Goal: Task Accomplishment & Management: Manage account settings

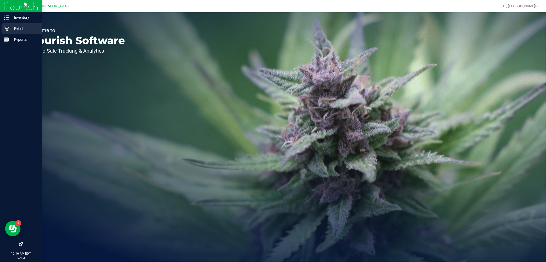
click at [13, 28] on p "Retail" at bounding box center [24, 28] width 31 height 6
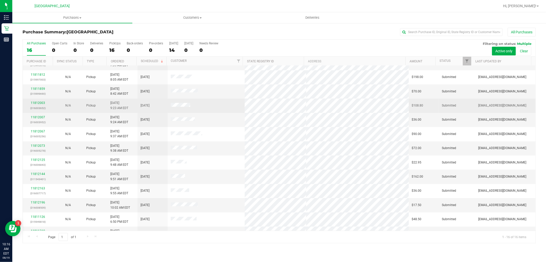
scroll to position [62, 0]
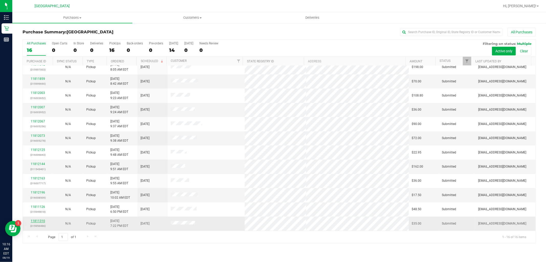
click at [36, 221] on link "11811310" at bounding box center [38, 221] width 14 height 4
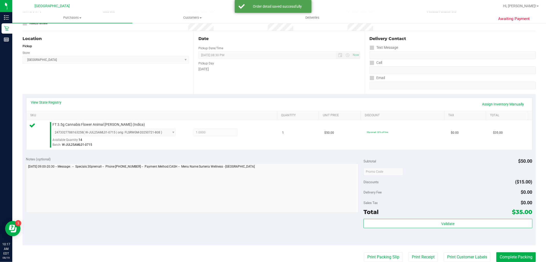
scroll to position [142, 0]
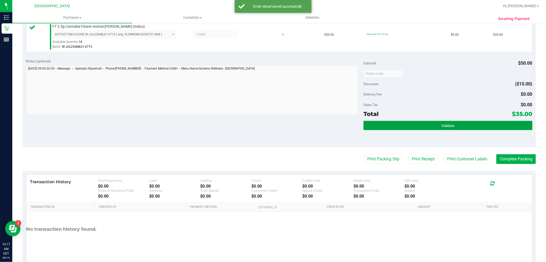
click at [436, 127] on button "Validate" at bounding box center [448, 125] width 169 height 9
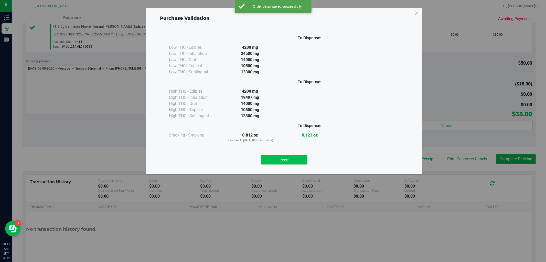
click at [288, 157] on button "Close" at bounding box center [284, 159] width 47 height 9
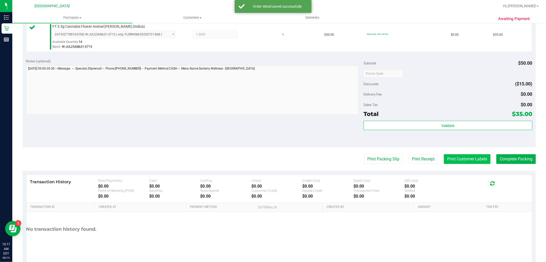
click at [450, 156] on button "Print Customer Labels" at bounding box center [467, 159] width 47 height 10
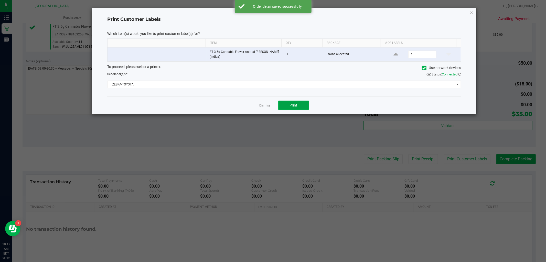
click at [291, 104] on span "Print" at bounding box center [294, 105] width 8 height 4
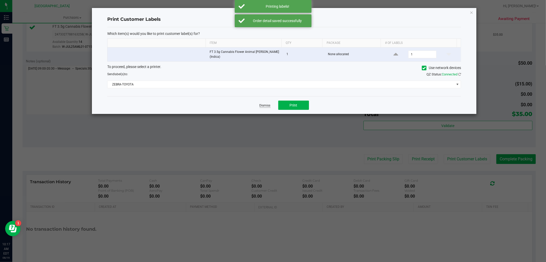
click at [265, 104] on link "Dismiss" at bounding box center [265, 105] width 11 height 4
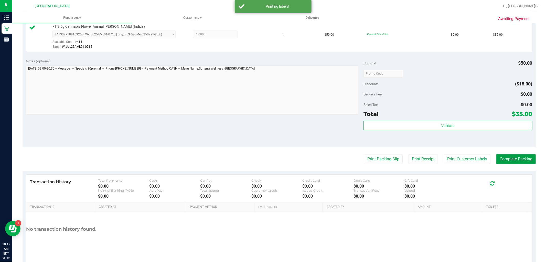
click at [511, 158] on button "Complete Packing" at bounding box center [516, 159] width 39 height 10
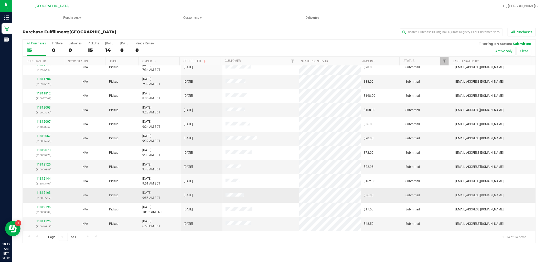
scroll to position [34, 0]
click at [45, 222] on link "11811126" at bounding box center [43, 221] width 14 height 4
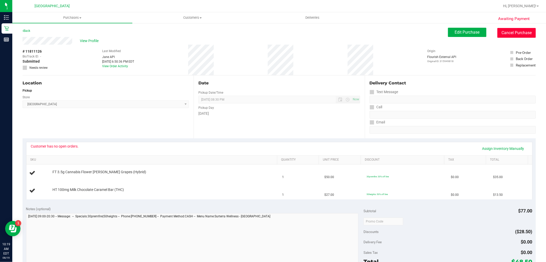
click at [512, 34] on button "Cancel Purchase" at bounding box center [517, 33] width 38 height 10
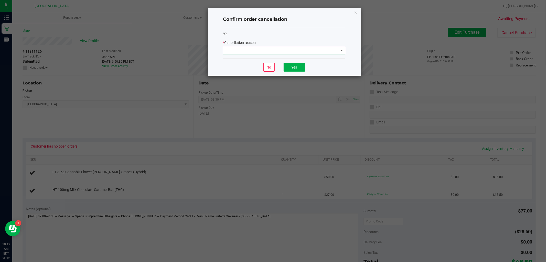
click at [245, 50] on span at bounding box center [281, 50] width 116 height 7
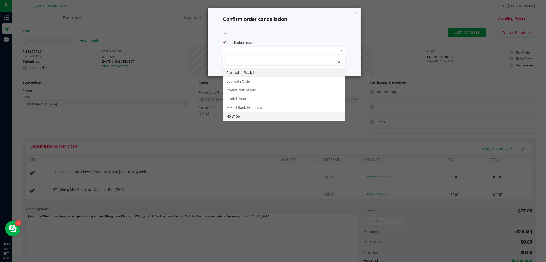
scroll to position [27, 0]
click at [249, 107] on li "Patient ID Expired" at bounding box center [284, 106] width 122 height 9
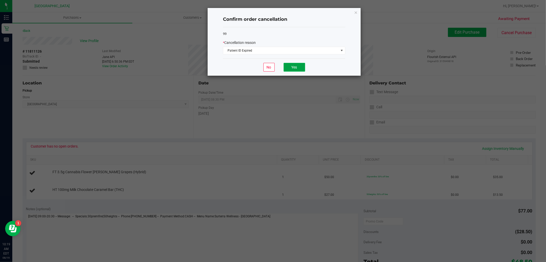
click at [291, 67] on button "Yes" at bounding box center [295, 67] width 22 height 9
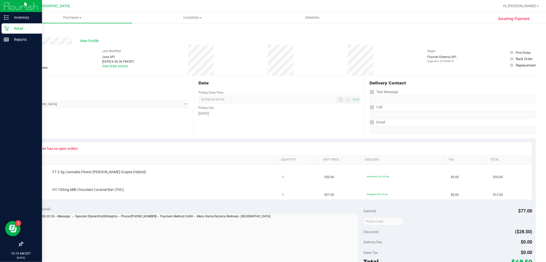
click at [9, 28] on p "Retail" at bounding box center [24, 28] width 31 height 6
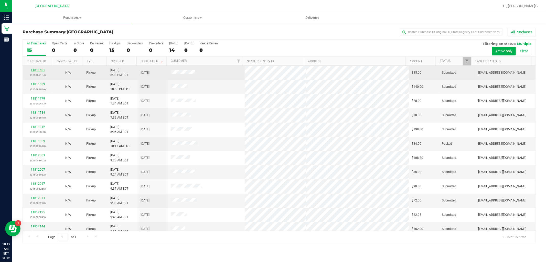
click at [40, 69] on link "11811601" at bounding box center [38, 70] width 14 height 4
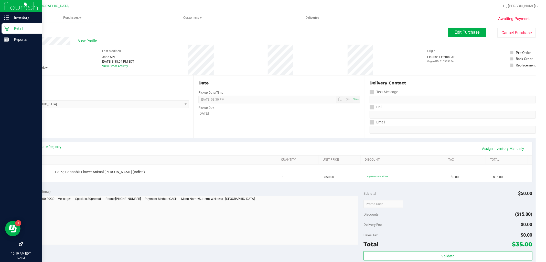
click at [17, 27] on p "Retail" at bounding box center [24, 28] width 31 height 6
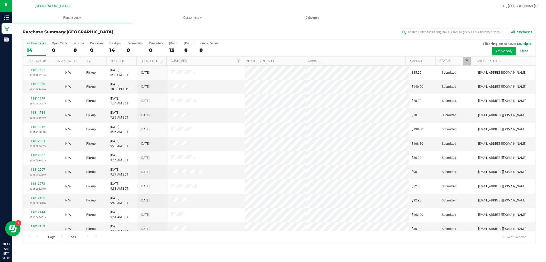
click at [466, 61] on span "Filter" at bounding box center [468, 61] width 4 height 4
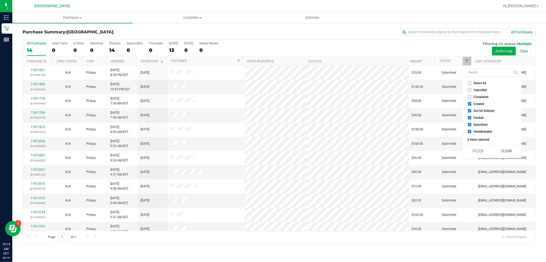
click at [470, 85] on li "Select All" at bounding box center [492, 82] width 53 height 5
click at [470, 83] on input "Select All" at bounding box center [469, 82] width 3 height 3
checkbox input "true"
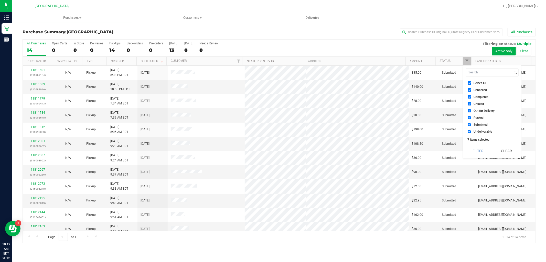
click at [470, 83] on input "Select All" at bounding box center [469, 82] width 3 height 3
checkbox input "false"
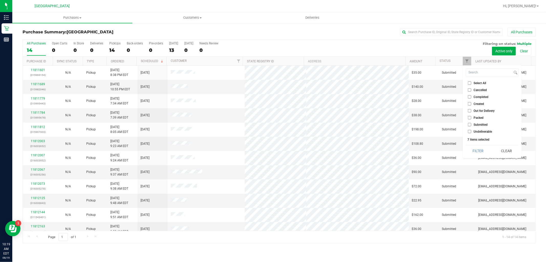
checkbox input "false"
click at [470, 126] on input "Submitted" at bounding box center [469, 124] width 3 height 3
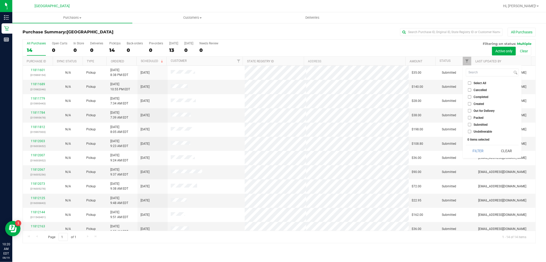
checkbox input "true"
click at [470, 117] on input "Packed" at bounding box center [469, 117] width 3 height 3
checkbox input "true"
click at [476, 147] on button "Filter" at bounding box center [478, 150] width 25 height 11
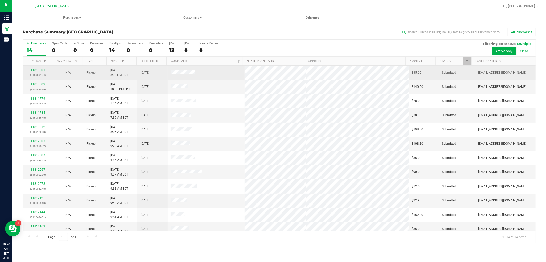
click at [40, 70] on link "11811601" at bounding box center [38, 70] width 14 height 4
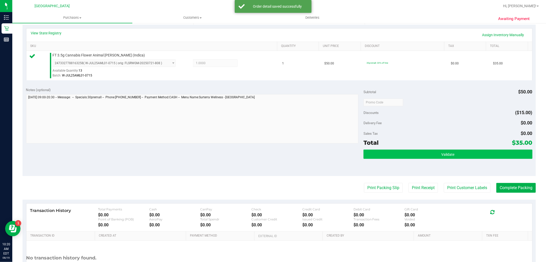
scroll to position [114, 0]
drag, startPoint x: 415, startPoint y: 151, endPoint x: 365, endPoint y: 159, distance: 50.9
click at [415, 151] on button "Validate" at bounding box center [448, 153] width 169 height 9
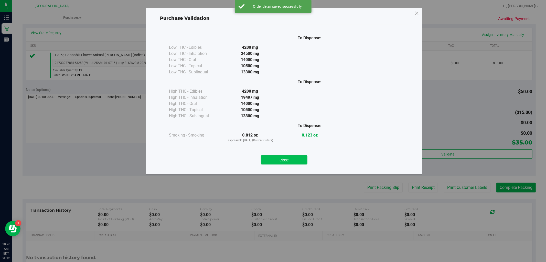
click at [278, 157] on button "Close" at bounding box center [284, 159] width 47 height 9
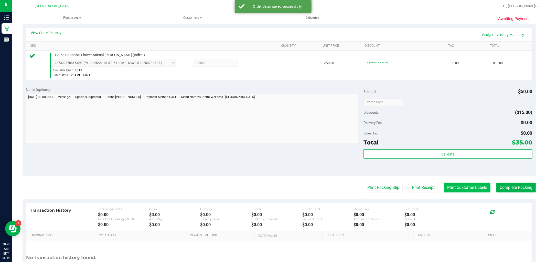
click at [466, 189] on button "Print Customer Labels" at bounding box center [467, 187] width 47 height 10
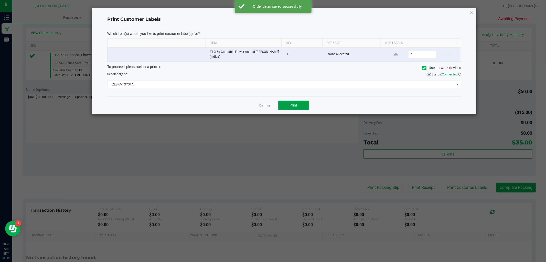
click at [283, 101] on button "Print" at bounding box center [294, 104] width 31 height 9
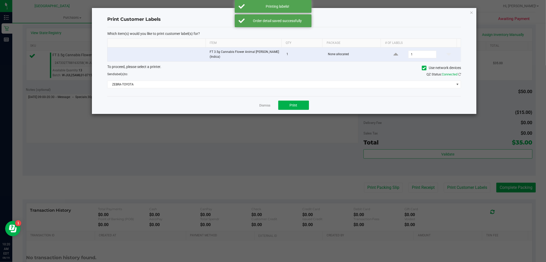
drag, startPoint x: 267, startPoint y: 104, endPoint x: 271, endPoint y: 104, distance: 3.6
click at [268, 104] on link "Dismiss" at bounding box center [265, 105] width 11 height 4
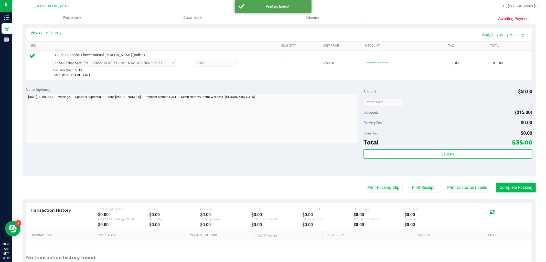
click at [500, 183] on purchase-details "Back Edit Purchase Cancel Purchase View Profile # 11811601 BioTrack ID: - Submi…" at bounding box center [280, 104] width 514 height 381
drag, startPoint x: 502, startPoint y: 185, endPoint x: 467, endPoint y: 85, distance: 106.0
click at [502, 181] on purchase-details "Back Edit Purchase Cancel Purchase View Profile # 11811601 BioTrack ID: - Submi…" at bounding box center [280, 104] width 514 height 381
click at [508, 188] on button "Complete Packing" at bounding box center [516, 187] width 39 height 10
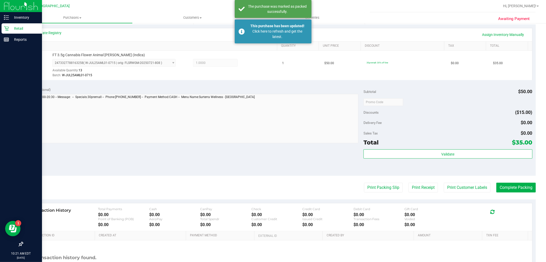
click at [12, 28] on p "Retail" at bounding box center [24, 28] width 31 height 6
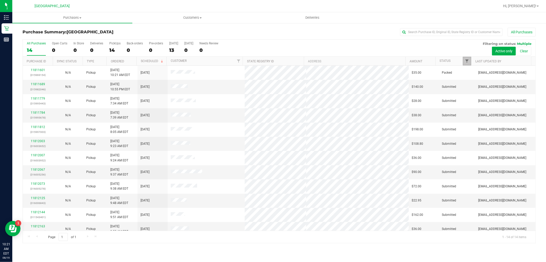
click at [467, 59] on span "Filter" at bounding box center [468, 61] width 4 height 4
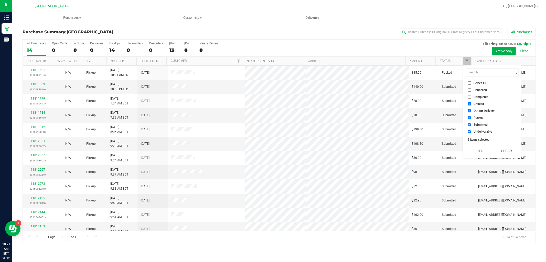
click at [471, 81] on input "Select All" at bounding box center [469, 82] width 3 height 3
checkbox input "true"
click at [471, 81] on input "Select All" at bounding box center [469, 82] width 3 height 3
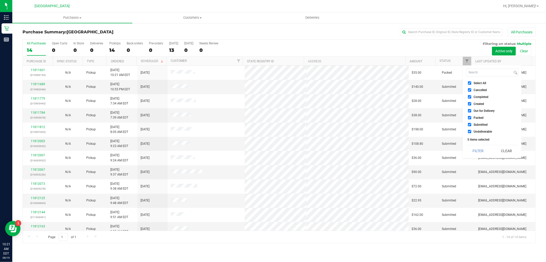
checkbox input "false"
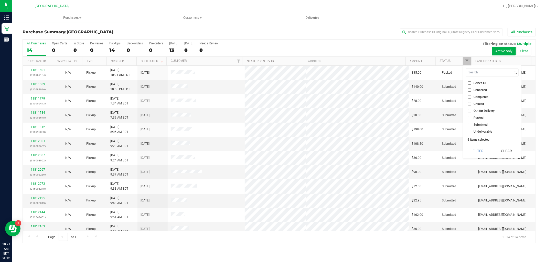
checkbox input "false"
click at [471, 122] on li "Submitted" at bounding box center [492, 124] width 53 height 5
drag, startPoint x: 470, startPoint y: 126, endPoint x: 467, endPoint y: 128, distance: 4.3
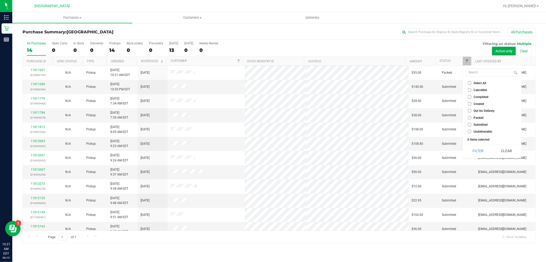
click at [470, 126] on input "Submitted" at bounding box center [469, 124] width 3 height 3
checkbox input "true"
click at [476, 147] on button "Filter" at bounding box center [478, 150] width 25 height 11
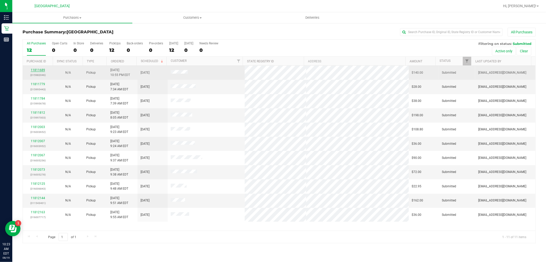
click at [34, 70] on link "11811689" at bounding box center [38, 70] width 14 height 4
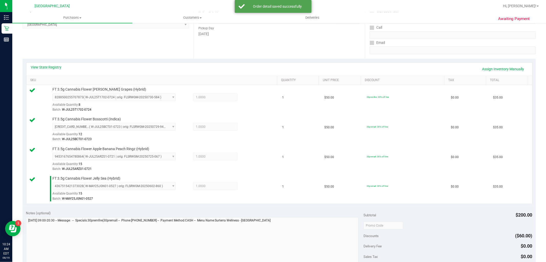
scroll to position [170, 0]
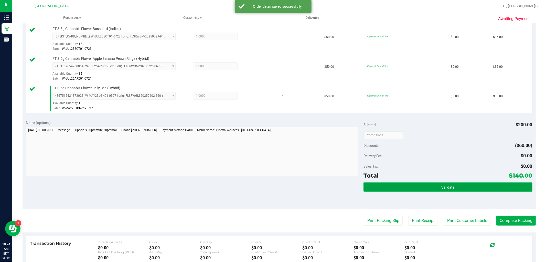
click at [419, 188] on button "Validate" at bounding box center [448, 186] width 169 height 9
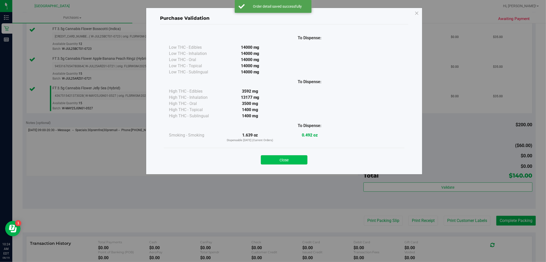
click at [301, 160] on button "Close" at bounding box center [284, 159] width 47 height 9
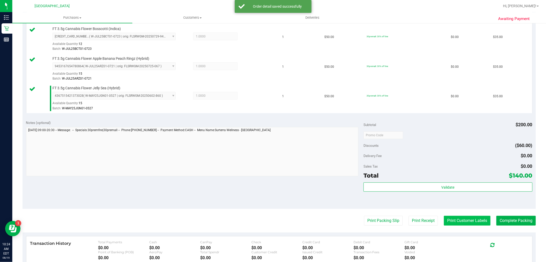
click at [451, 222] on button "Print Customer Labels" at bounding box center [467, 220] width 47 height 10
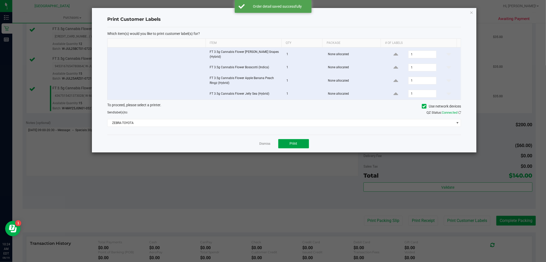
click at [292, 139] on button "Print" at bounding box center [294, 143] width 31 height 9
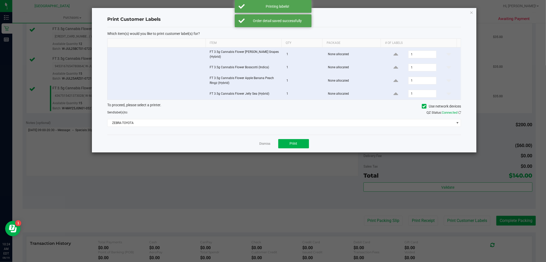
click at [260, 141] on link "Dismiss" at bounding box center [265, 143] width 11 height 4
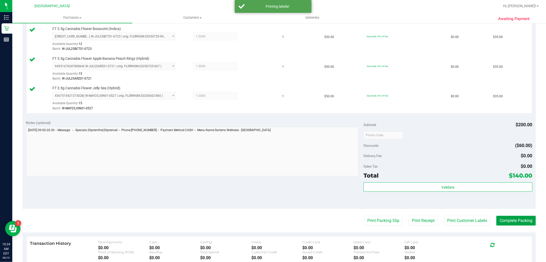
drag, startPoint x: 501, startPoint y: 221, endPoint x: 446, endPoint y: 147, distance: 92.8
click at [501, 219] on button "Complete Packing" at bounding box center [516, 220] width 39 height 10
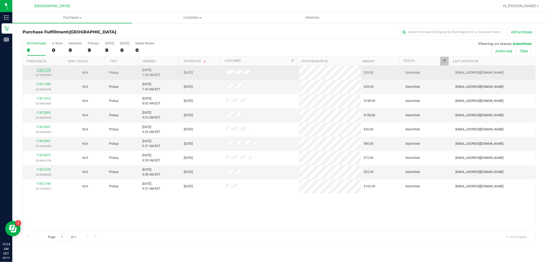
click at [50, 69] on link "11811779" at bounding box center [43, 70] width 14 height 4
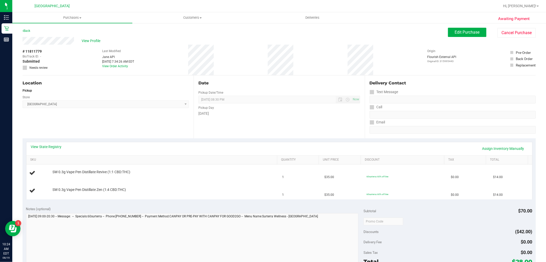
scroll to position [57, 0]
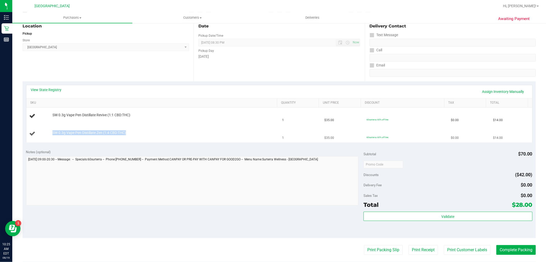
drag, startPoint x: 127, startPoint y: 134, endPoint x: 47, endPoint y: 135, distance: 80.5
click at [47, 135] on div "SW 0.3g Vape Pen Distillate Zen (1:4 CBD:THC)" at bounding box center [152, 133] width 247 height 7
copy div "SW 0.3g Vape Pen Distillate Zen (1:4 CBD:THC)"
drag, startPoint x: 134, startPoint y: 117, endPoint x: 47, endPoint y: 113, distance: 87.2
click at [47, 113] on div "SW 0.3g Vape Pen Distillate Revive (1:1 CBD:THC)" at bounding box center [152, 115] width 247 height 7
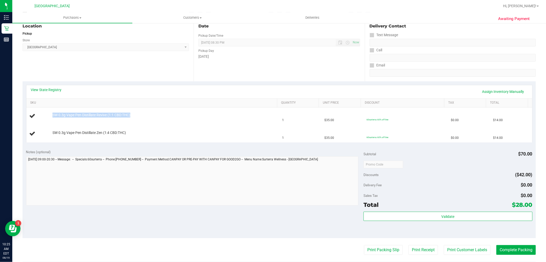
copy div "SW 0.3g Vape Pen Distillate Revive (1:1 CBD:THC)"
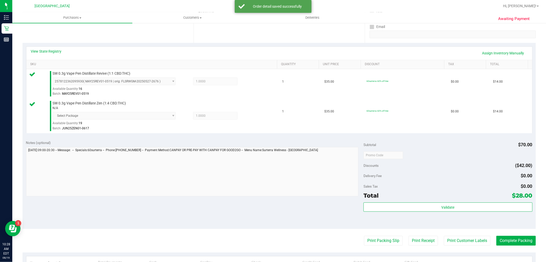
scroll to position [171, 0]
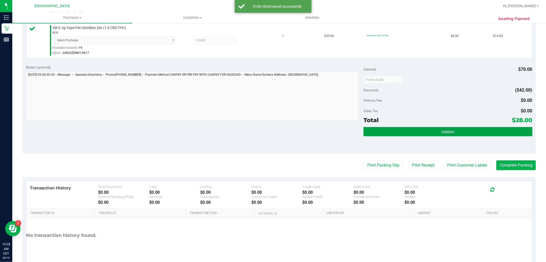
drag, startPoint x: 442, startPoint y: 131, endPoint x: 329, endPoint y: 122, distance: 112.8
click at [442, 131] on span "Validate" at bounding box center [448, 132] width 13 height 4
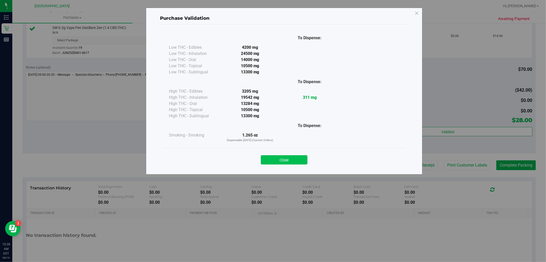
click at [280, 160] on button "Close" at bounding box center [284, 159] width 47 height 9
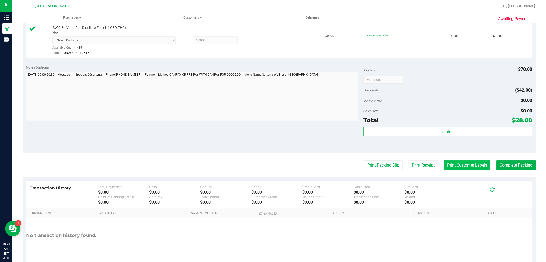
click at [447, 165] on button "Print Customer Labels" at bounding box center [467, 165] width 47 height 10
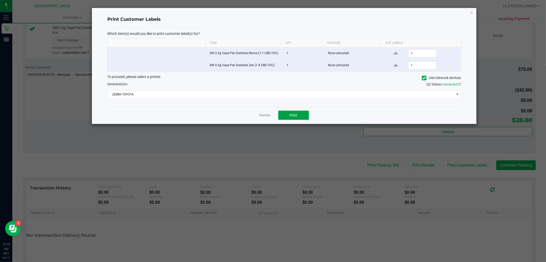
click at [295, 115] on span "Print" at bounding box center [294, 115] width 8 height 4
click at [269, 116] on div at bounding box center [284, 66] width 385 height 116
drag, startPoint x: 268, startPoint y: 117, endPoint x: 297, endPoint y: 121, distance: 29.5
click at [270, 117] on link "Dismiss" at bounding box center [265, 115] width 11 height 4
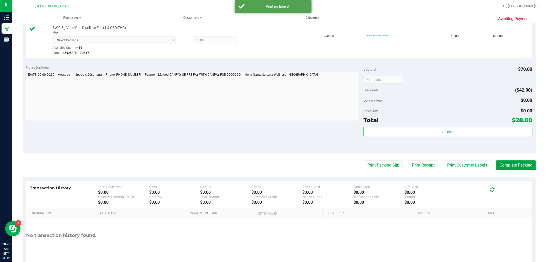
drag, startPoint x: 509, startPoint y: 164, endPoint x: 416, endPoint y: 64, distance: 137.1
click at [508, 162] on button "Complete Packing" at bounding box center [516, 165] width 39 height 10
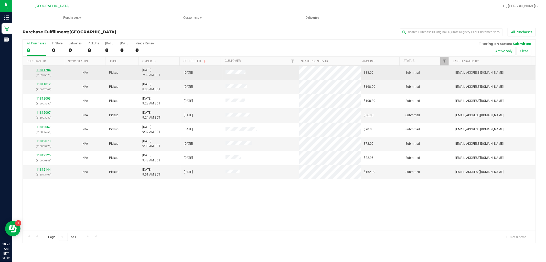
click at [42, 71] on link "11811784" at bounding box center [43, 70] width 14 height 4
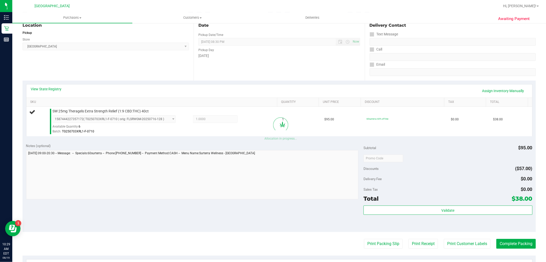
scroll to position [85, 0]
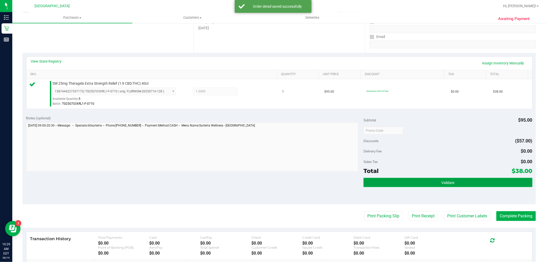
click at [426, 184] on button "Validate" at bounding box center [448, 182] width 169 height 9
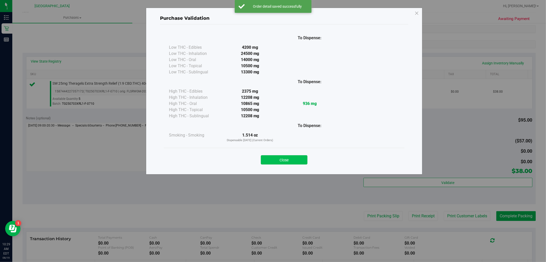
click at [288, 158] on button "Close" at bounding box center [284, 159] width 47 height 9
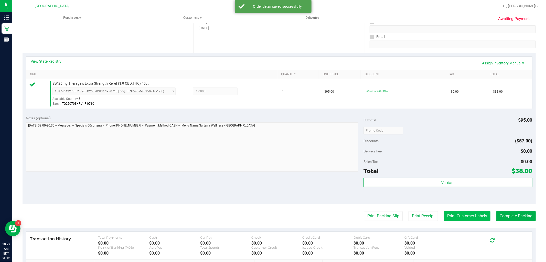
click at [462, 215] on button "Print Customer Labels" at bounding box center [467, 216] width 47 height 10
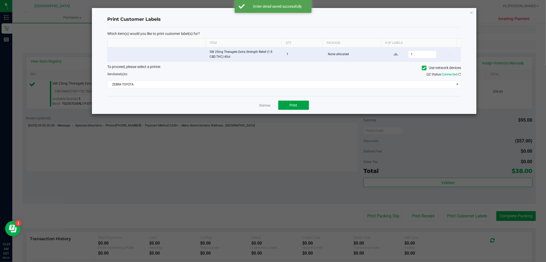
click at [291, 103] on button "Print" at bounding box center [294, 104] width 31 height 9
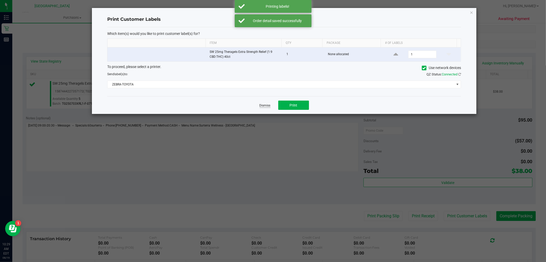
click at [266, 105] on link "Dismiss" at bounding box center [265, 105] width 11 height 4
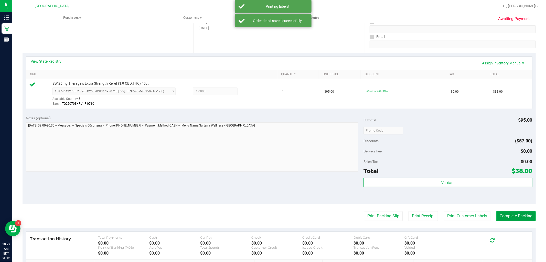
click at [510, 219] on button "Complete Packing" at bounding box center [516, 216] width 39 height 10
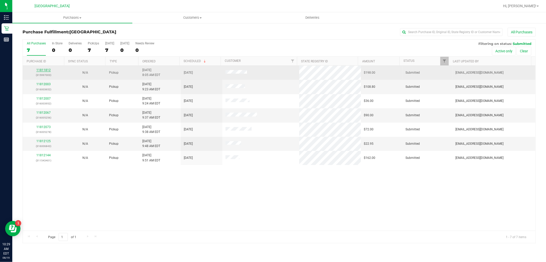
click at [47, 70] on link "11811812" at bounding box center [43, 70] width 14 height 4
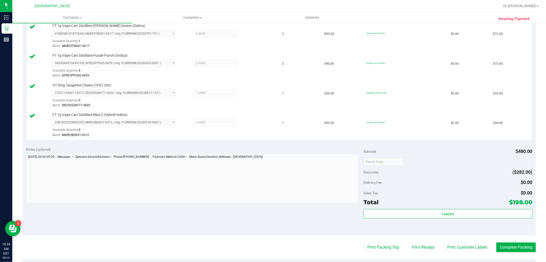
scroll to position [171, 0]
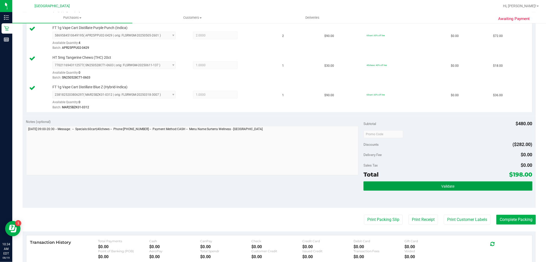
click at [429, 181] on button "Validate" at bounding box center [448, 185] width 169 height 9
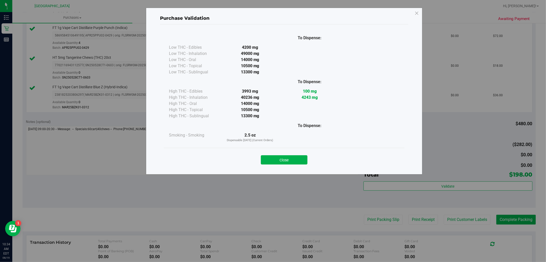
click at [279, 158] on button "Close" at bounding box center [284, 159] width 47 height 9
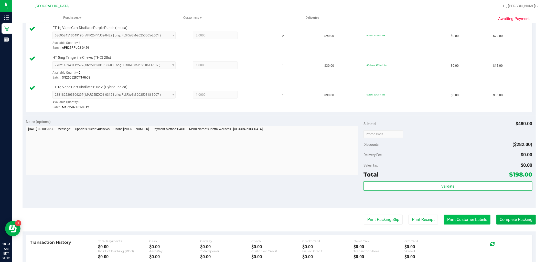
click at [475, 222] on button "Print Customer Labels" at bounding box center [467, 219] width 47 height 10
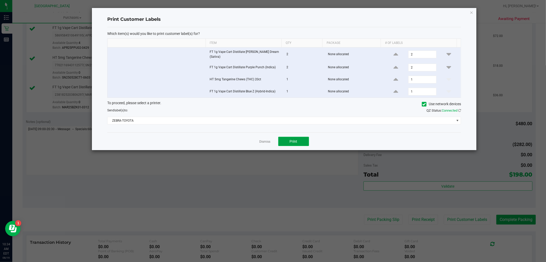
click at [288, 142] on button "Print" at bounding box center [294, 141] width 31 height 9
click at [263, 136] on div "Dismiss Print" at bounding box center [284, 141] width 354 height 18
click at [264, 139] on link "Dismiss" at bounding box center [265, 141] width 11 height 4
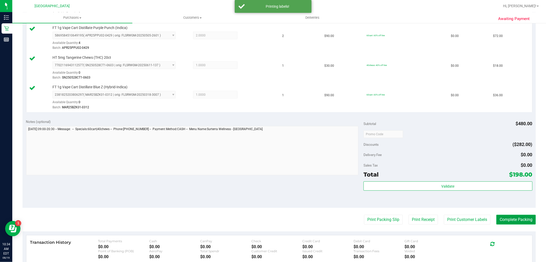
click at [505, 217] on button "Complete Packing" at bounding box center [516, 219] width 39 height 10
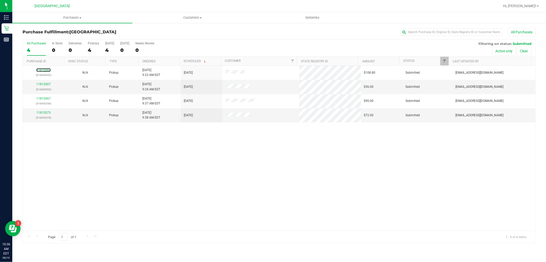
click at [42, 70] on link "11812003" at bounding box center [43, 70] width 14 height 4
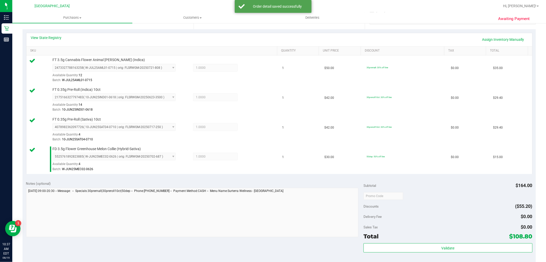
scroll to position [171, 0]
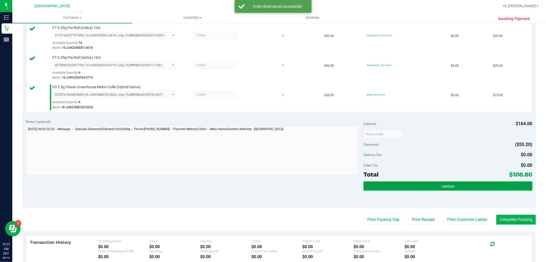
click at [400, 181] on button "Validate" at bounding box center [448, 185] width 169 height 9
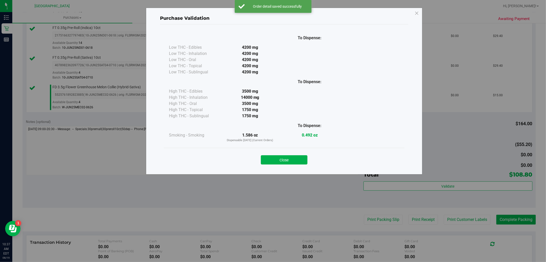
drag, startPoint x: 285, startPoint y: 157, endPoint x: 431, endPoint y: 200, distance: 152.0
click at [286, 157] on button "Close" at bounding box center [284, 159] width 47 height 9
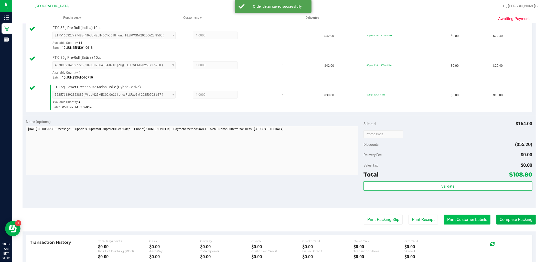
click at [466, 221] on button "Print Customer Labels" at bounding box center [467, 219] width 47 height 10
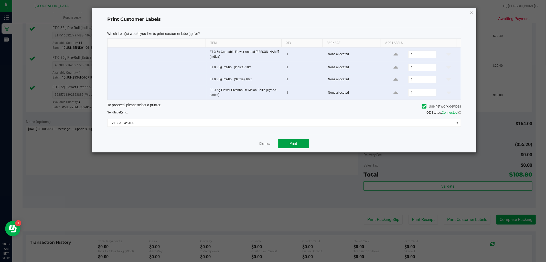
click at [288, 142] on button "Print" at bounding box center [294, 143] width 31 height 9
click at [264, 141] on link "Dismiss" at bounding box center [265, 143] width 11 height 4
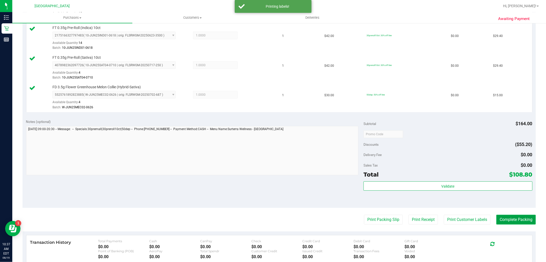
click at [511, 221] on button "Complete Packing" at bounding box center [516, 219] width 39 height 10
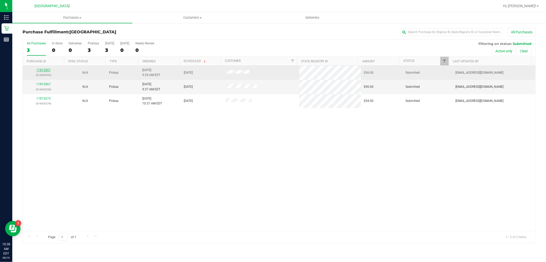
click at [41, 69] on link "11812007" at bounding box center [43, 70] width 14 height 4
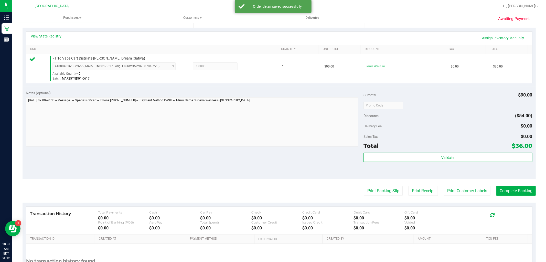
scroll to position [142, 0]
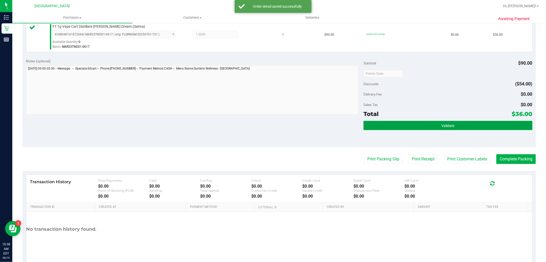
drag, startPoint x: 435, startPoint y: 124, endPoint x: 401, endPoint y: 118, distance: 34.5
click at [435, 124] on button "Validate" at bounding box center [448, 125] width 169 height 9
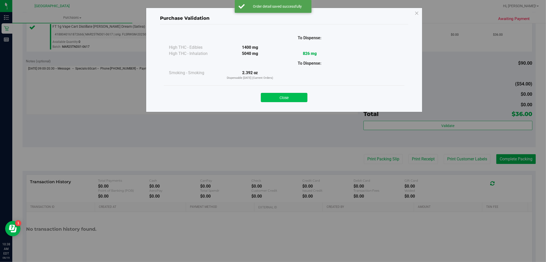
click at [285, 97] on button "Close" at bounding box center [284, 97] width 47 height 9
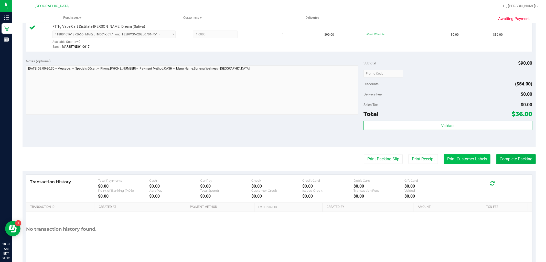
click at [457, 161] on button "Print Customer Labels" at bounding box center [467, 159] width 47 height 10
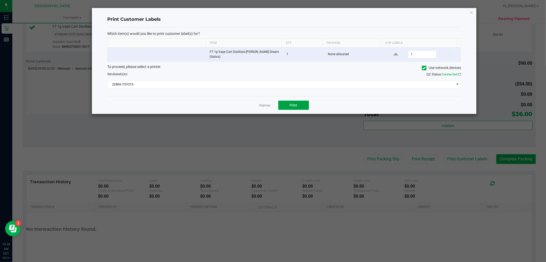
click at [285, 100] on button "Print" at bounding box center [294, 104] width 31 height 9
click at [269, 105] on link "Dismiss" at bounding box center [265, 105] width 11 height 4
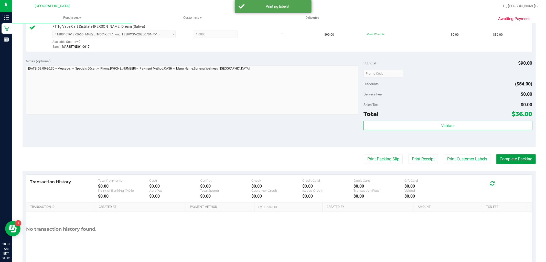
drag, startPoint x: 510, startPoint y: 160, endPoint x: 478, endPoint y: 83, distance: 83.8
click at [509, 157] on button "Complete Packing" at bounding box center [516, 159] width 39 height 10
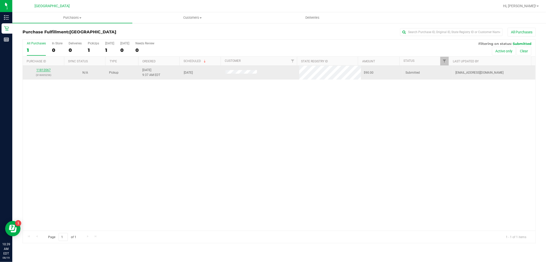
click at [42, 70] on link "11812067" at bounding box center [43, 70] width 14 height 4
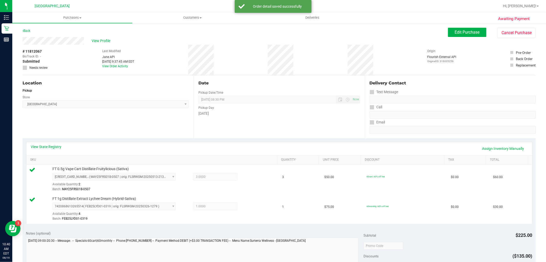
scroll to position [114, 0]
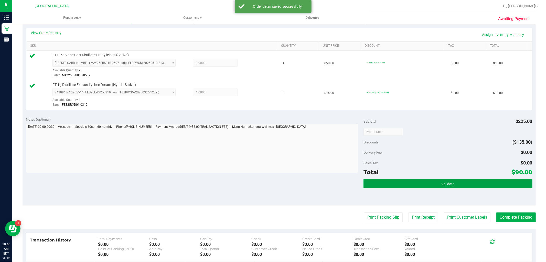
click at [453, 184] on button "Validate" at bounding box center [448, 183] width 169 height 9
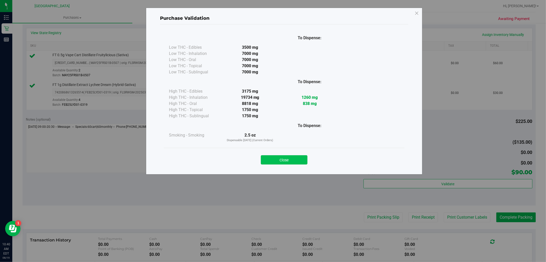
click at [285, 159] on button "Close" at bounding box center [284, 159] width 47 height 9
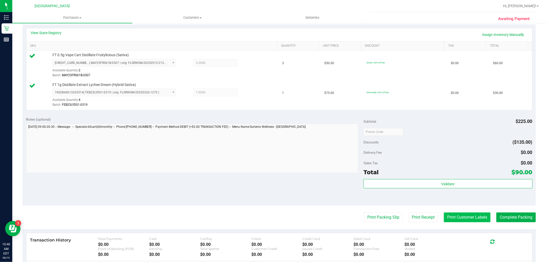
click at [448, 214] on button "Print Customer Labels" at bounding box center [467, 217] width 47 height 10
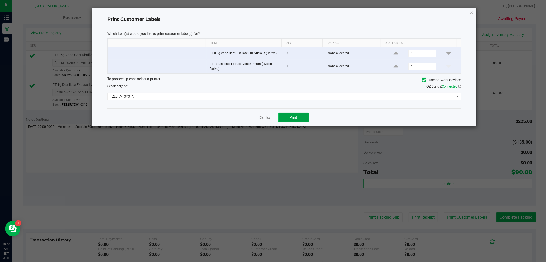
click at [283, 118] on button "Print" at bounding box center [294, 116] width 31 height 9
click at [266, 117] on link "Dismiss" at bounding box center [265, 117] width 11 height 4
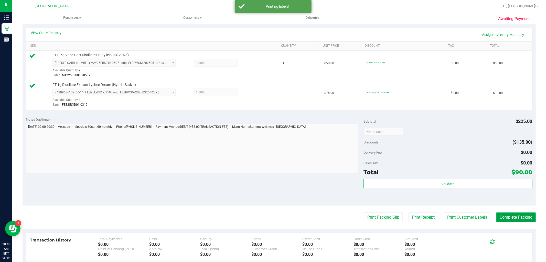
click at [512, 215] on button "Complete Packing" at bounding box center [516, 217] width 39 height 10
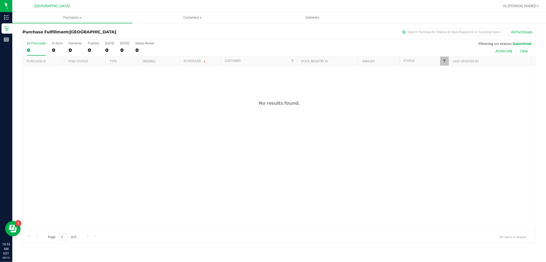
click at [443, 60] on span "Filter" at bounding box center [445, 61] width 4 height 4
click at [447, 84] on input "Select All" at bounding box center [447, 82] width 3 height 3
checkbox input "true"
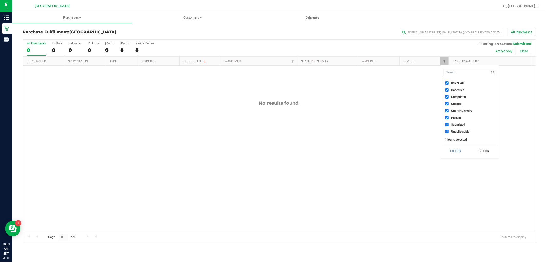
checkbox input "true"
click at [447, 84] on input "Select All" at bounding box center [447, 82] width 3 height 3
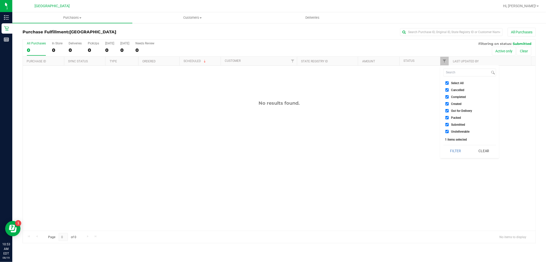
checkbox input "false"
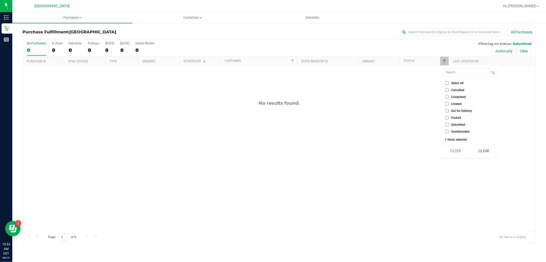
checkbox input "false"
click at [448, 126] on input "Submitted" at bounding box center [447, 124] width 3 height 3
checkbox input "true"
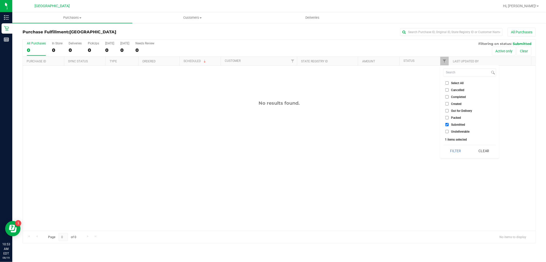
click at [450, 145] on button "Filter" at bounding box center [456, 150] width 25 height 11
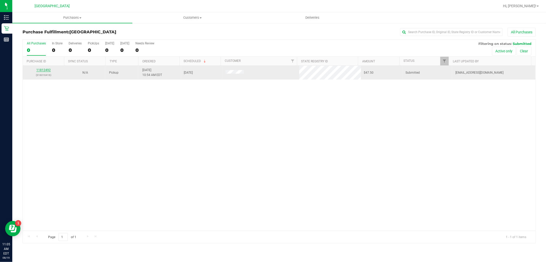
click at [44, 69] on link "11812492" at bounding box center [43, 70] width 14 height 4
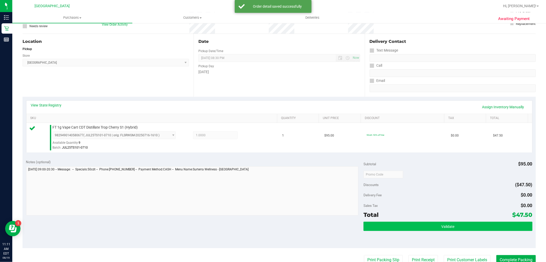
scroll to position [114, 0]
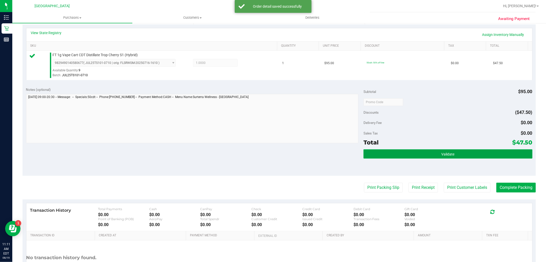
click at [457, 158] on button "Validate" at bounding box center [448, 153] width 169 height 9
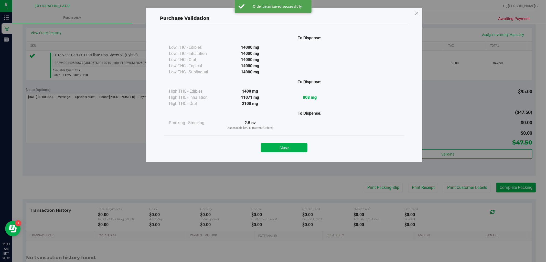
drag, startPoint x: 282, startPoint y: 145, endPoint x: 415, endPoint y: 180, distance: 137.3
click at [283, 145] on button "Close" at bounding box center [284, 147] width 47 height 9
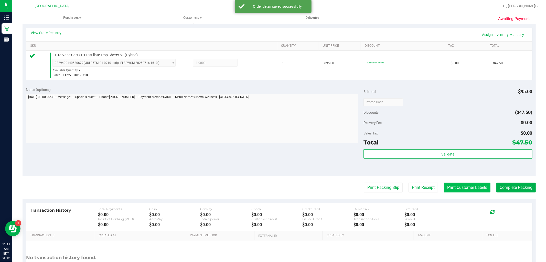
click at [468, 188] on button "Print Customer Labels" at bounding box center [467, 187] width 47 height 10
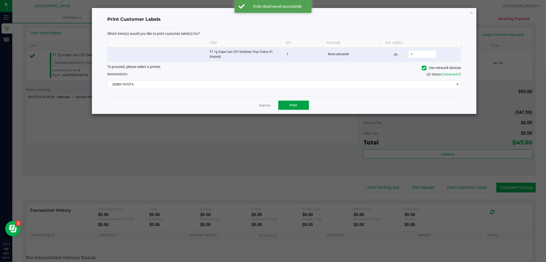
click at [285, 106] on button "Print" at bounding box center [294, 104] width 31 height 9
click at [265, 107] on link "Dismiss" at bounding box center [265, 105] width 11 height 4
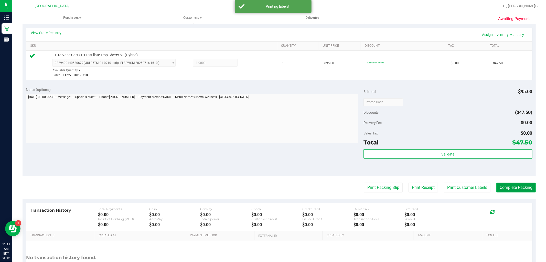
click at [498, 186] on button "Complete Packing" at bounding box center [516, 187] width 39 height 10
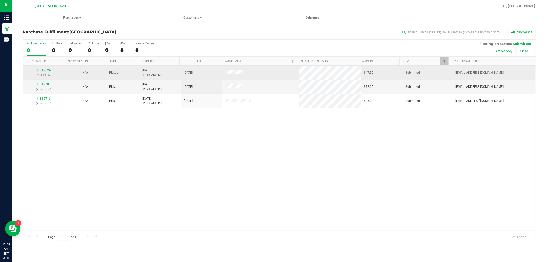
click at [45, 69] on link "11812624" at bounding box center [43, 70] width 14 height 4
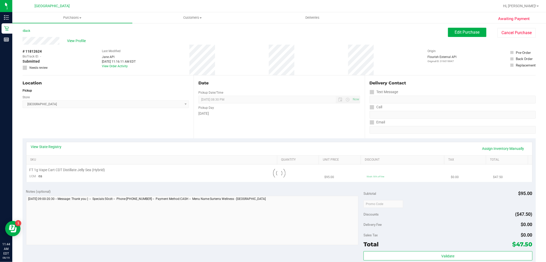
scroll to position [28, 0]
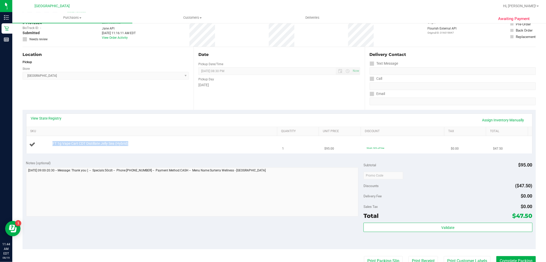
drag, startPoint x: 87, startPoint y: 143, endPoint x: 50, endPoint y: 143, distance: 36.9
click at [50, 143] on div "FT 1g Vape Cart CDT Distillate Jelly Sea (Hybrid)" at bounding box center [162, 143] width 225 height 5
copy span "FT 1g Vape Cart CDT Distillate Jelly Sea (Hybrid)"
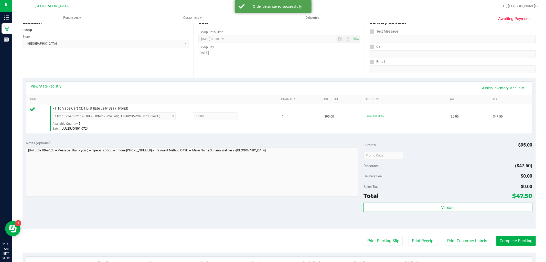
scroll to position [142, 0]
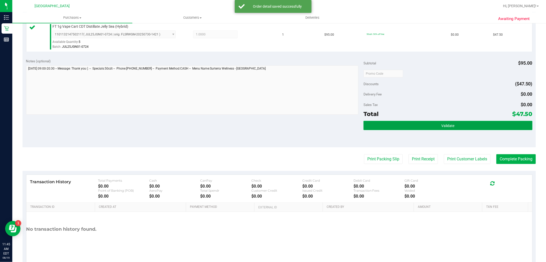
click at [470, 125] on button "Validate" at bounding box center [448, 125] width 169 height 9
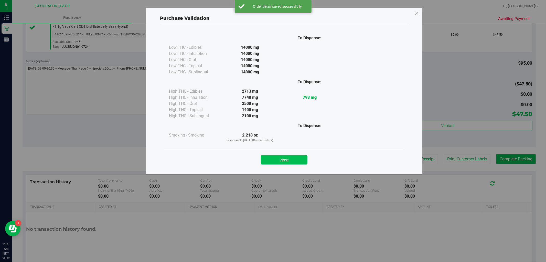
click at [296, 160] on button "Close" at bounding box center [284, 159] width 47 height 9
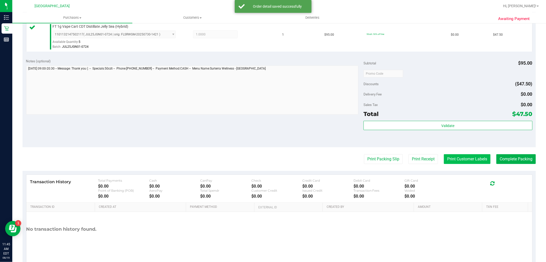
click at [457, 157] on button "Print Customer Labels" at bounding box center [467, 159] width 47 height 10
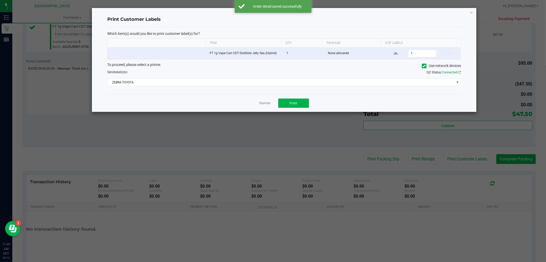
click at [310, 105] on div "Dismiss Print" at bounding box center [284, 103] width 354 height 18
click at [303, 104] on button "Print" at bounding box center [294, 102] width 31 height 9
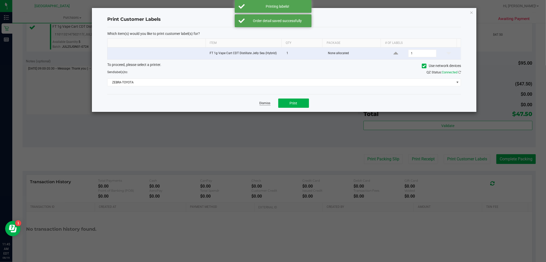
click at [264, 102] on link "Dismiss" at bounding box center [265, 103] width 11 height 4
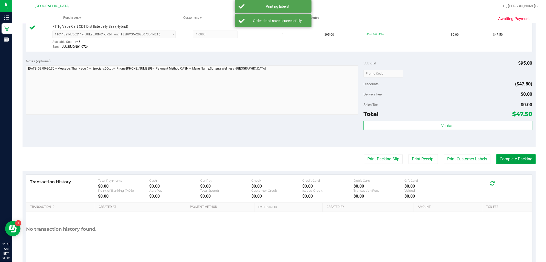
click at [511, 158] on button "Complete Packing" at bounding box center [516, 159] width 39 height 10
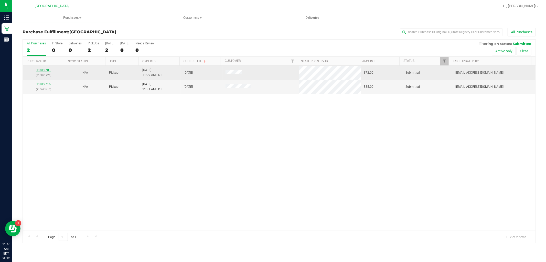
click at [44, 69] on link "11812701" at bounding box center [43, 70] width 14 height 4
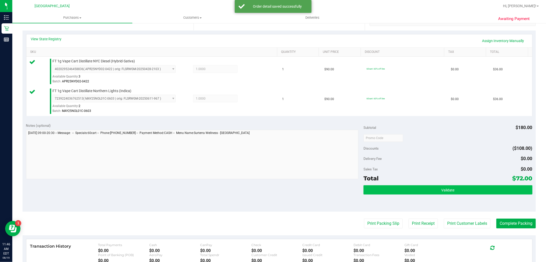
scroll to position [142, 0]
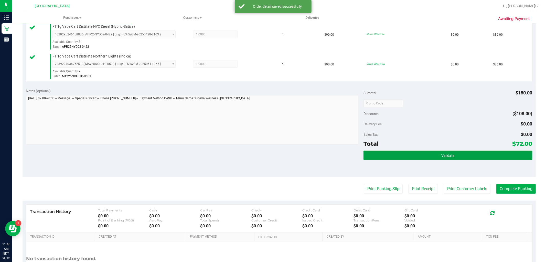
drag, startPoint x: 419, startPoint y: 152, endPoint x: 386, endPoint y: 131, distance: 38.4
click at [419, 151] on button "Validate" at bounding box center [448, 154] width 169 height 9
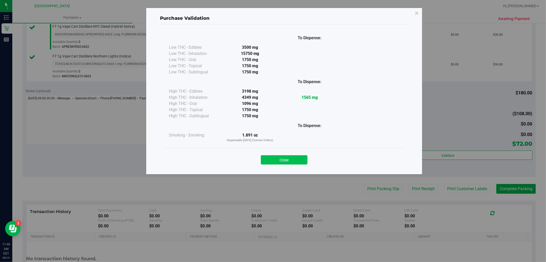
click at [281, 158] on button "Close" at bounding box center [284, 159] width 47 height 9
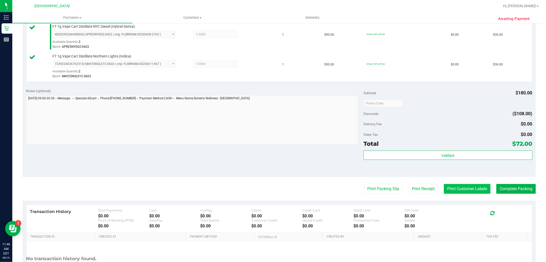
click at [445, 187] on button "Print Customer Labels" at bounding box center [467, 189] width 47 height 10
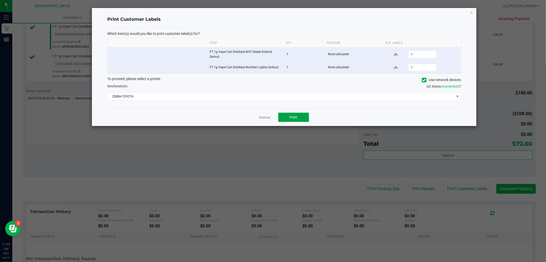
click at [293, 118] on span "Print" at bounding box center [294, 117] width 8 height 4
click at [270, 117] on link "Dismiss" at bounding box center [265, 117] width 11 height 4
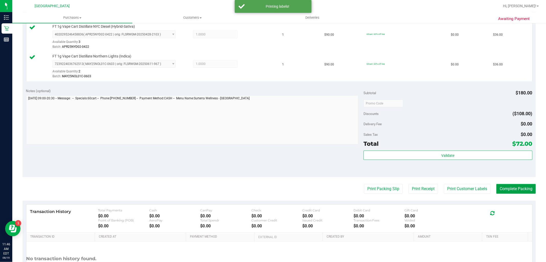
click at [510, 185] on button "Complete Packing" at bounding box center [516, 189] width 39 height 10
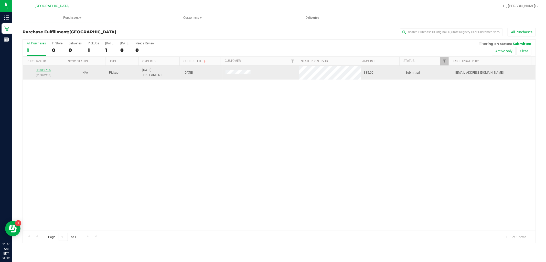
click at [49, 69] on link "11812716" at bounding box center [43, 70] width 14 height 4
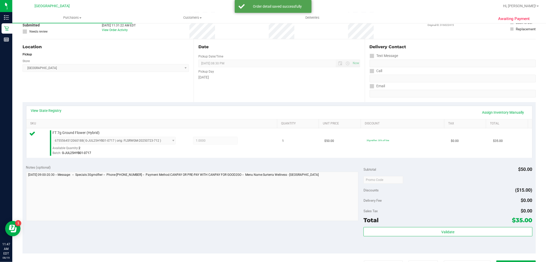
scroll to position [57, 0]
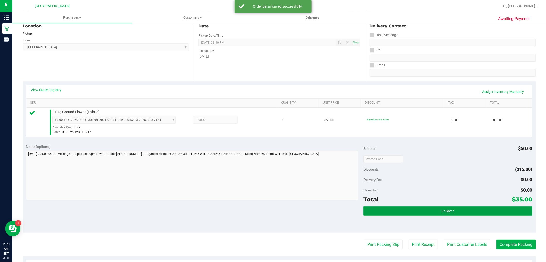
click at [445, 211] on span "Validate" at bounding box center [448, 211] width 13 height 4
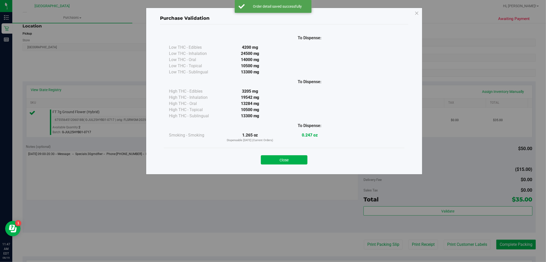
click at [297, 159] on button "Close" at bounding box center [284, 159] width 47 height 9
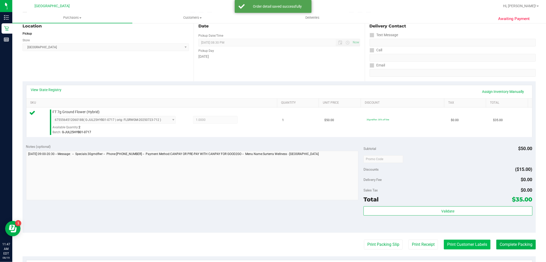
click at [468, 240] on button "Print Customer Labels" at bounding box center [467, 244] width 47 height 10
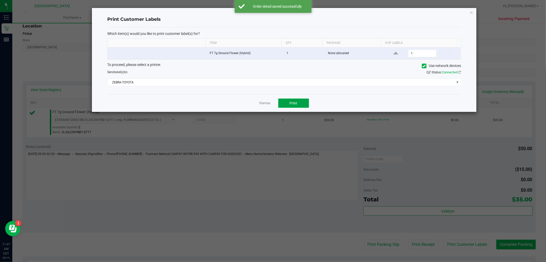
click at [292, 106] on button "Print" at bounding box center [294, 102] width 31 height 9
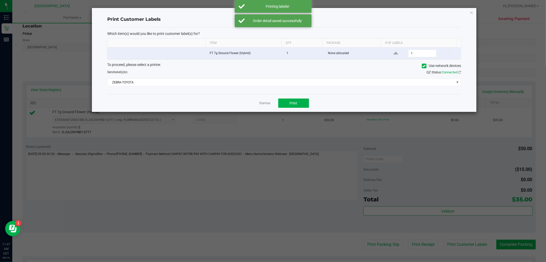
click at [266, 104] on link "Dismiss" at bounding box center [265, 103] width 11 height 4
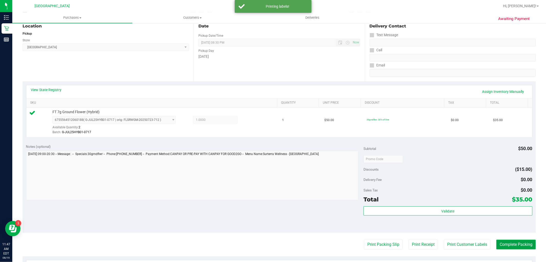
click at [514, 242] on button "Complete Packing" at bounding box center [516, 244] width 39 height 10
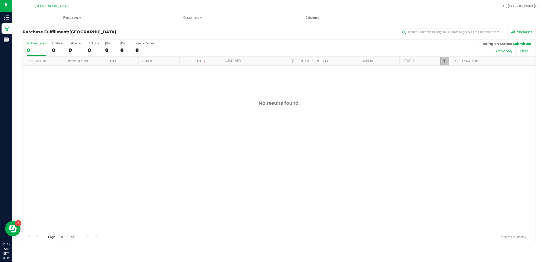
click at [443, 62] on span "Filter" at bounding box center [445, 61] width 4 height 4
click at [447, 123] on input "Submitted" at bounding box center [447, 124] width 3 height 3
checkbox input "false"
click at [448, 118] on input "Packed" at bounding box center [447, 117] width 3 height 3
click at [446, 147] on button "Filter" at bounding box center [456, 150] width 25 height 11
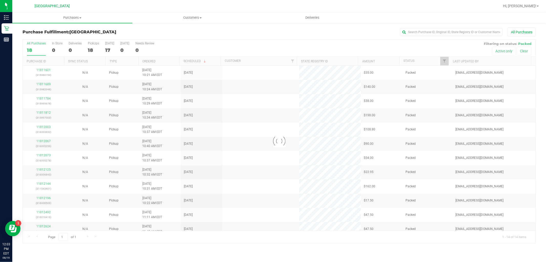
checkbox input "true"
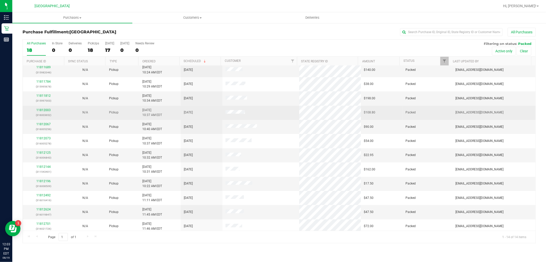
scroll to position [34, 0]
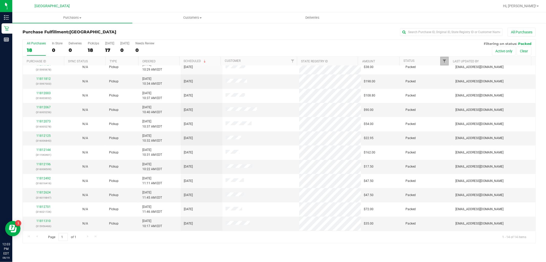
click at [444, 60] on span "Filter" at bounding box center [445, 61] width 4 height 4
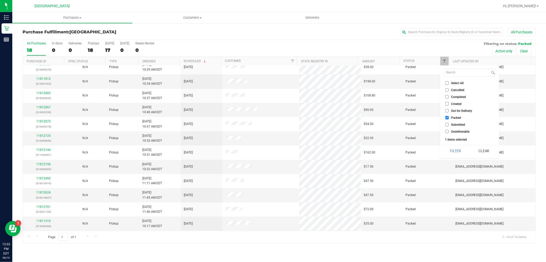
click at [447, 85] on input "Select All" at bounding box center [447, 82] width 3 height 3
checkbox input "true"
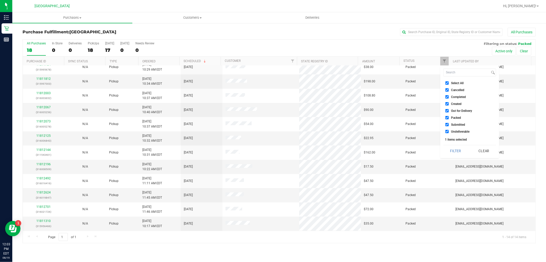
checkbox input "true"
click at [447, 85] on input "Select All" at bounding box center [447, 82] width 3 height 3
checkbox input "false"
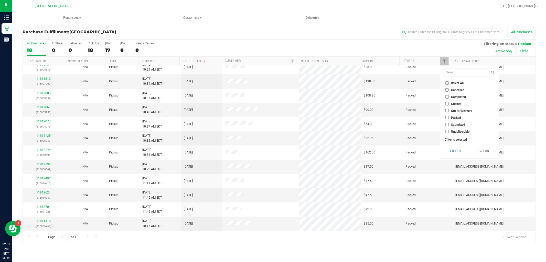
checkbox input "false"
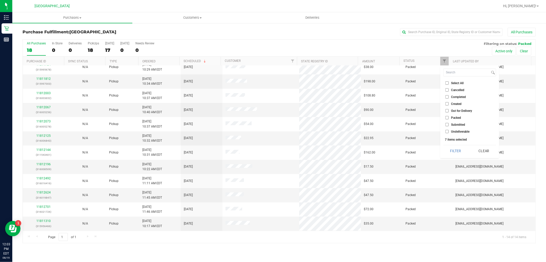
checkbox input "false"
click at [446, 124] on input "Submitted" at bounding box center [447, 124] width 3 height 3
click at [453, 147] on button "Filter" at bounding box center [456, 150] width 25 height 11
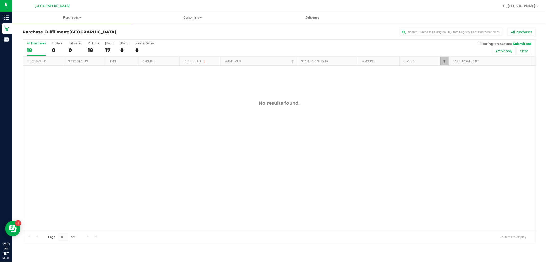
click at [443, 62] on span "Filter" at bounding box center [445, 61] width 4 height 4
click at [447, 124] on input "Submitted" at bounding box center [447, 124] width 3 height 3
checkbox input "false"
click at [447, 115] on li "Packed" at bounding box center [470, 117] width 53 height 5
click at [447, 119] on input "Packed" at bounding box center [447, 117] width 3 height 3
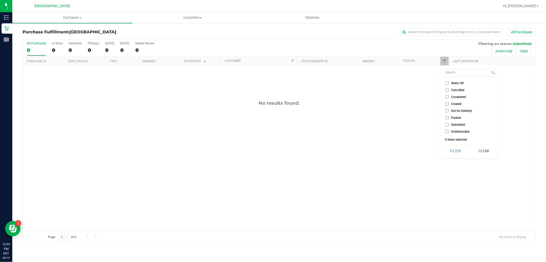
checkbox input "true"
click at [451, 148] on button "Filter" at bounding box center [456, 150] width 25 height 11
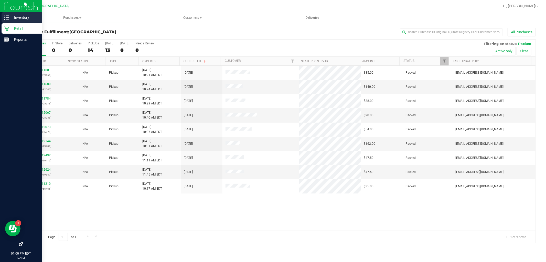
click at [11, 14] on p "Inventory" at bounding box center [24, 17] width 31 height 6
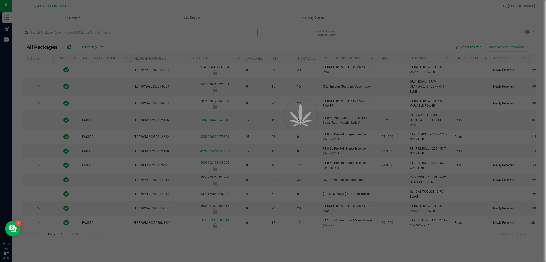
click at [66, 34] on div at bounding box center [273, 131] width 546 height 262
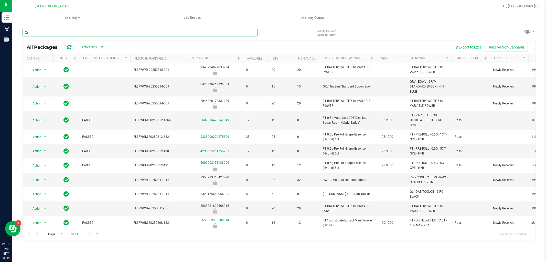
click at [66, 33] on input "text" at bounding box center [140, 33] width 235 height 8
type input "htm"
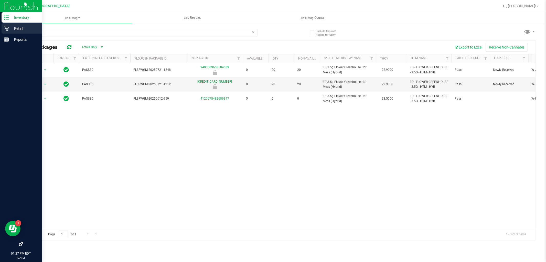
click at [13, 26] on p "Retail" at bounding box center [24, 28] width 31 height 6
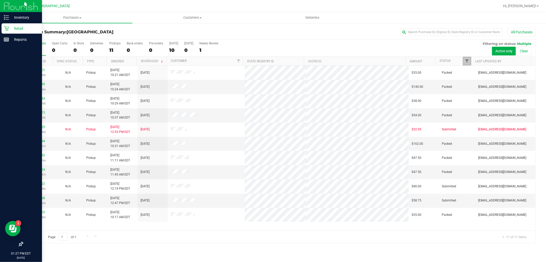
click at [469, 61] on span "Filter" at bounding box center [468, 61] width 4 height 4
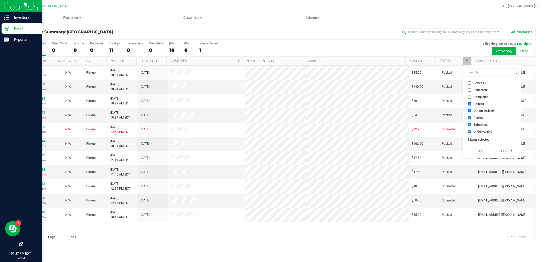
click at [470, 83] on input "Select All" at bounding box center [469, 82] width 3 height 3
checkbox input "true"
click at [470, 83] on input "Select All" at bounding box center [469, 82] width 3 height 3
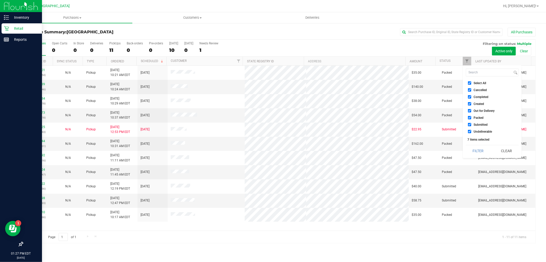
checkbox input "false"
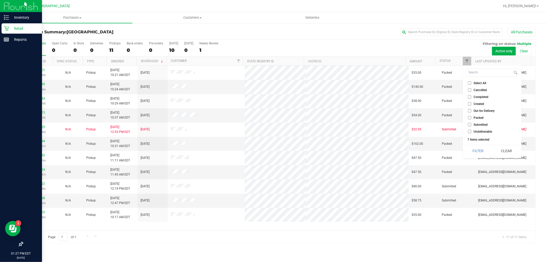
checkbox input "false"
click at [470, 125] on input "Submitted" at bounding box center [469, 124] width 3 height 3
checkbox input "true"
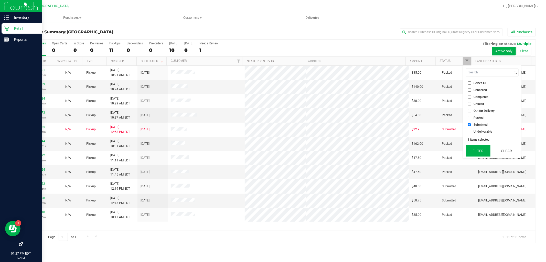
click at [478, 153] on button "Filter" at bounding box center [478, 150] width 25 height 11
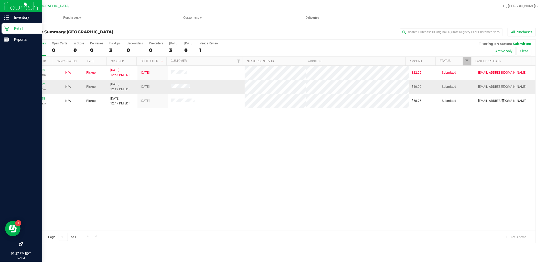
click at [41, 85] on link "11813022" at bounding box center [38, 84] width 14 height 4
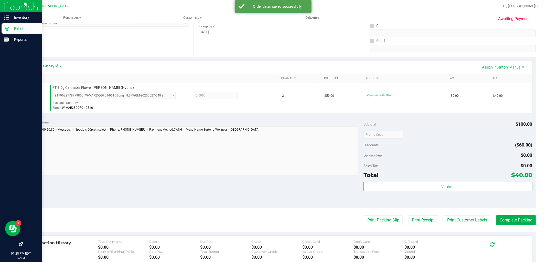
scroll to position [142, 0]
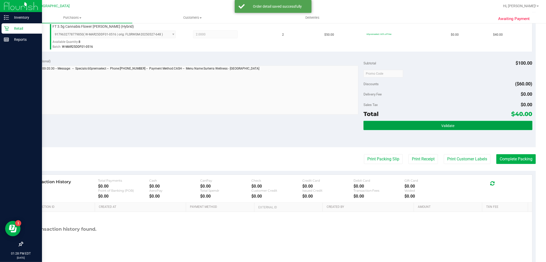
click at [453, 121] on button "Validate" at bounding box center [448, 125] width 169 height 9
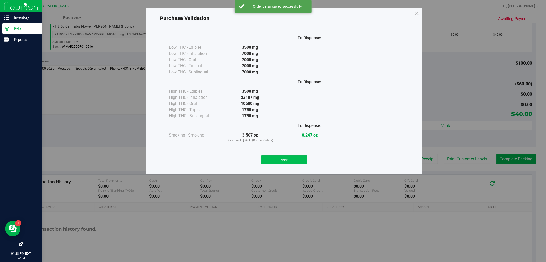
drag, startPoint x: 298, startPoint y: 162, endPoint x: 303, endPoint y: 159, distance: 5.3
click at [298, 161] on button "Close" at bounding box center [284, 159] width 47 height 9
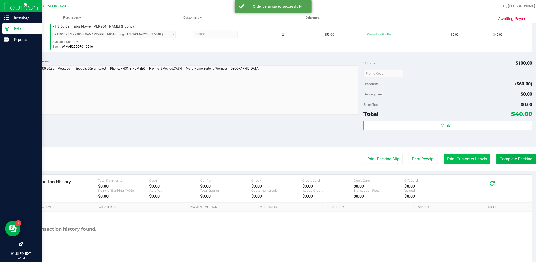
click at [452, 158] on button "Print Customer Labels" at bounding box center [467, 159] width 47 height 10
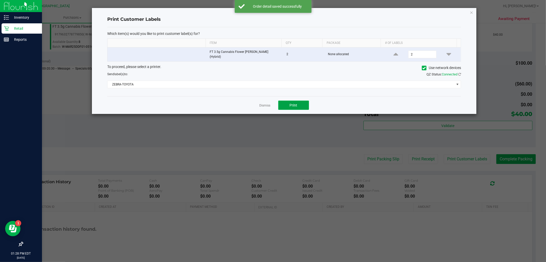
click at [286, 103] on button "Print" at bounding box center [294, 104] width 31 height 9
click at [268, 104] on link "Dismiss" at bounding box center [265, 105] width 11 height 4
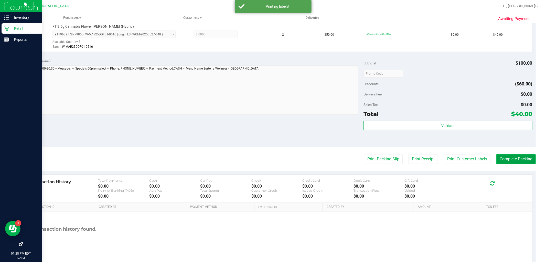
click at [508, 161] on button "Complete Packing" at bounding box center [516, 159] width 39 height 10
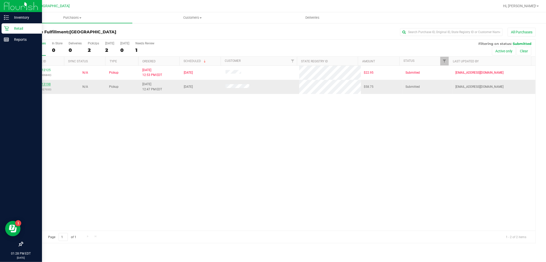
click at [41, 85] on link "11813198" at bounding box center [43, 84] width 14 height 4
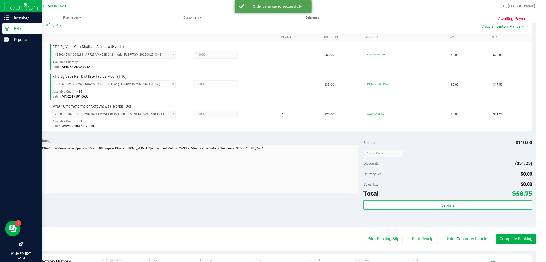
scroll to position [171, 0]
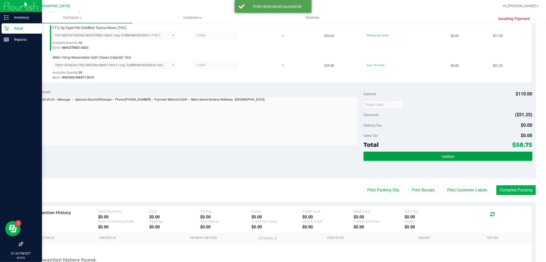
click at [454, 156] on button "Validate" at bounding box center [448, 155] width 169 height 9
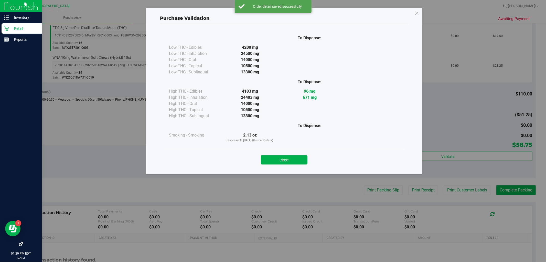
click at [288, 160] on button "Close" at bounding box center [284, 159] width 47 height 9
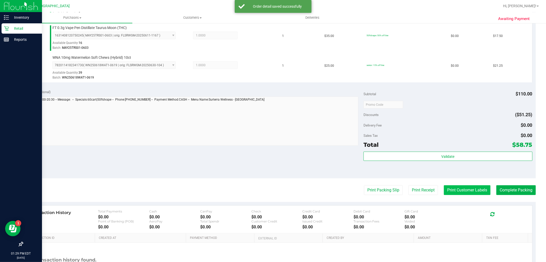
click at [452, 188] on button "Print Customer Labels" at bounding box center [467, 190] width 47 height 10
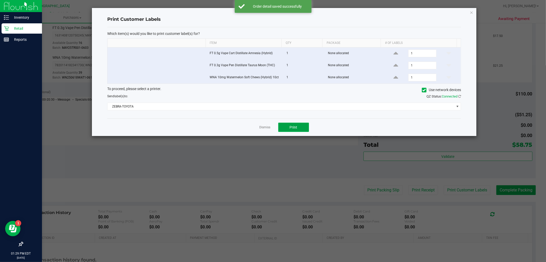
click at [288, 127] on button "Print" at bounding box center [294, 126] width 31 height 9
click at [265, 128] on link "Dismiss" at bounding box center [265, 127] width 11 height 4
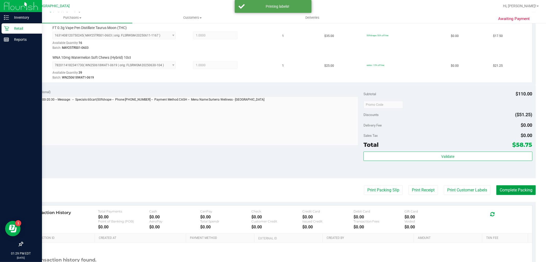
click at [514, 189] on button "Complete Packing" at bounding box center [516, 190] width 39 height 10
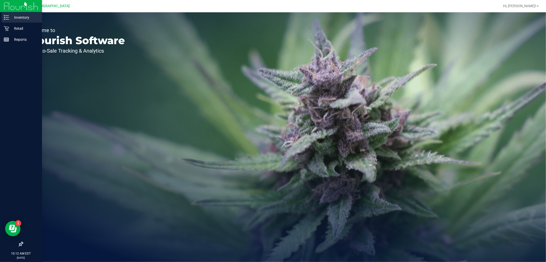
click at [23, 17] on p "Inventory" at bounding box center [24, 17] width 31 height 6
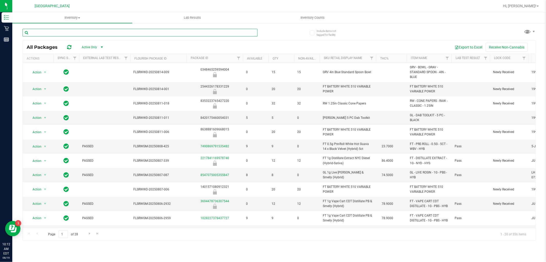
click at [46, 32] on input "text" at bounding box center [140, 33] width 235 height 8
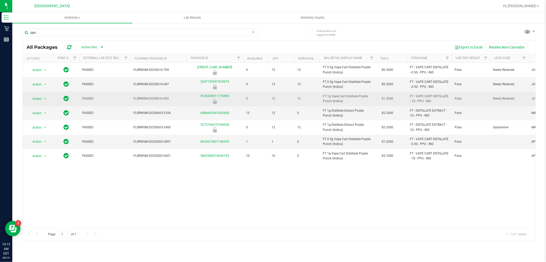
drag, startPoint x: 346, startPoint y: 103, endPoint x: 313, endPoint y: 97, distance: 33.3
click at [313, 97] on tr "Action Action Global inventory Package audit log Print package label Print prod…" at bounding box center [458, 98] width 870 height 14
copy tr "FT 1g Vape Cart Distillate Purple Punch (Indica)"
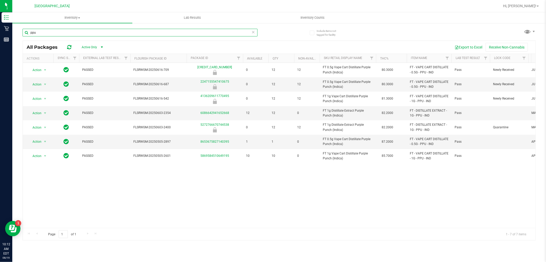
drag, startPoint x: 45, startPoint y: 32, endPoint x: 17, endPoint y: 31, distance: 28.2
click at [17, 31] on div "Include items not tagged for facility ppu All Packages Active Only Active Only …" at bounding box center [279, 101] width 534 height 156
paste input "FT 1g Vape Cart Distillate Purple Punch (Indica)"
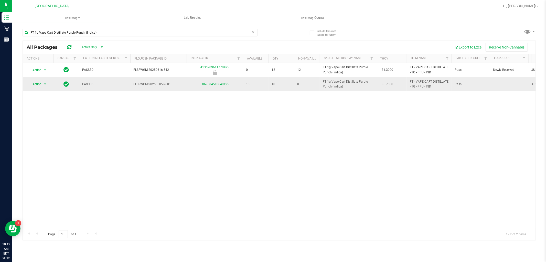
drag, startPoint x: 342, startPoint y: 88, endPoint x: 317, endPoint y: 83, distance: 26.1
click at [317, 83] on tr "Action Action Global inventory Package audit log Print package label Print prod…" at bounding box center [458, 84] width 870 height 14
drag, startPoint x: 110, startPoint y: 34, endPoint x: 21, endPoint y: 29, distance: 89.0
click at [21, 29] on div "Include items not tagged for facility FT 1g Vape Cart Distillate Purple Punch (…" at bounding box center [279, 101] width 534 height 156
paste input "SW 0.3g Vape Pen Distillate Zen (1:4 CBD:THC"
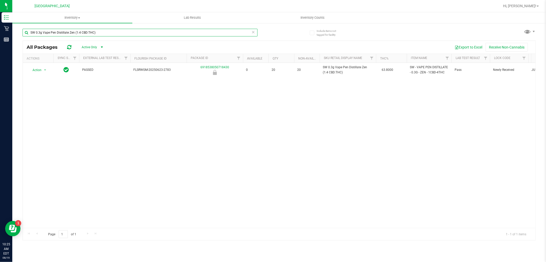
drag, startPoint x: 109, startPoint y: 32, endPoint x: 19, endPoint y: 29, distance: 89.7
click at [23, 30] on input "SW 0.3g Vape Pen Distillate Zen (1:4 CBD:THC)" at bounding box center [140, 33] width 235 height 8
paste input "Revive (1:1"
type input "SW 0.3g Vape Pen Distillate Revive (1:1 CBD:THC)"
click at [82, 30] on div "SW 0.3g Vape Pen Distillate Revive (1:1 CBD:THC)" at bounding box center [151, 32] width 257 height 16
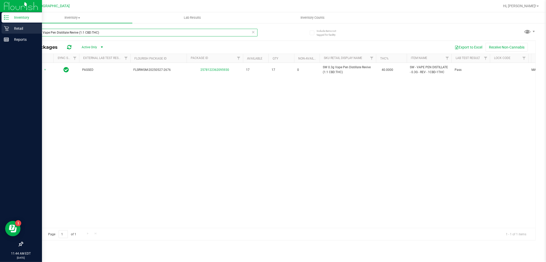
drag, startPoint x: 107, startPoint y: 33, endPoint x: 9, endPoint y: 34, distance: 98.4
click at [9, 34] on div "Inventory Retail Reports 11:44 AM EDT 08/19/2025 08/19 Boynton Beach WC Hi, Dan…" at bounding box center [273, 131] width 546 height 262
paste input "FT 1g Vape Cart CDT Distillate Jelly Sea (Hybrid"
type input "FT 1g Vape Cart CDT Distillate Jelly Sea (Hybrid)"
